Goal: Information Seeking & Learning: Learn about a topic

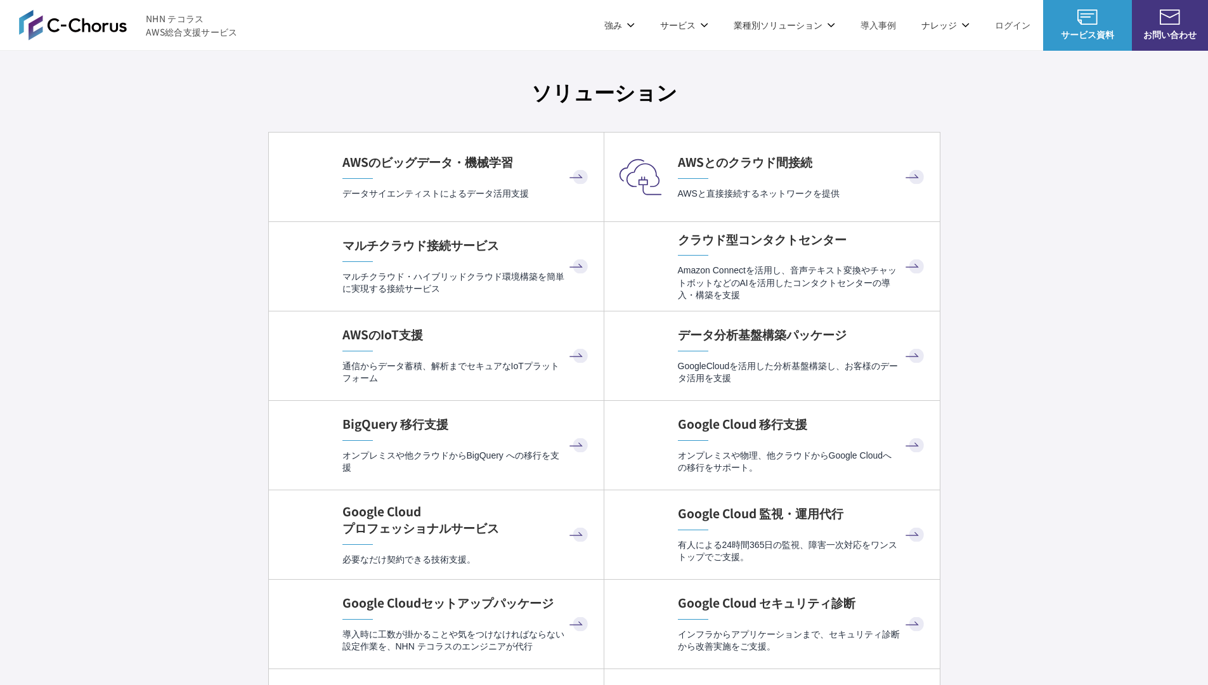
scroll to position [3699, 0]
